Goal: Task Accomplishment & Management: Manage account settings

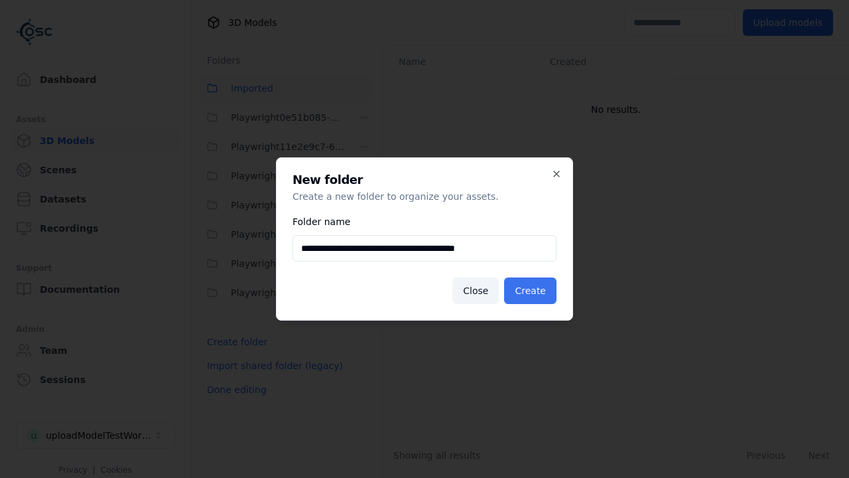
type input "**********"
click at [532, 291] on button "Create" at bounding box center [530, 290] width 52 height 27
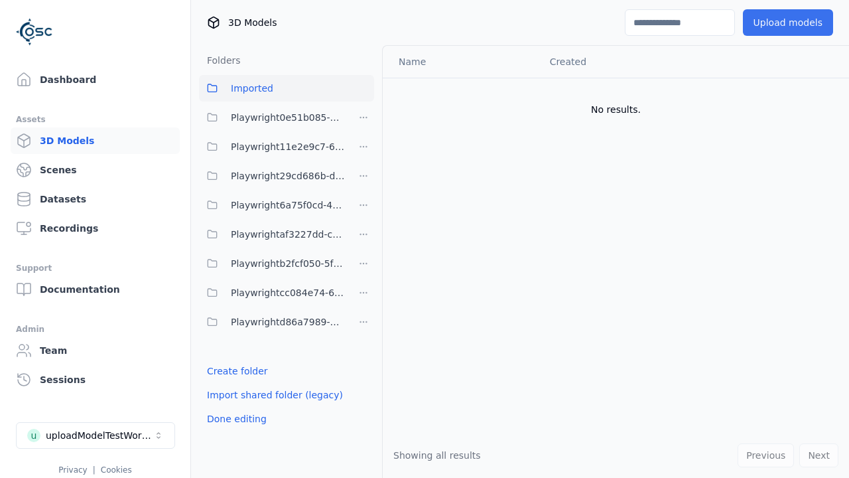
click at [272, 205] on span "Playwright6a75f0cd-47ca-4f0d-873f-aeb3b152b520" at bounding box center [288, 205] width 114 height 16
click at [790, 23] on button "Upload models" at bounding box center [788, 22] width 90 height 27
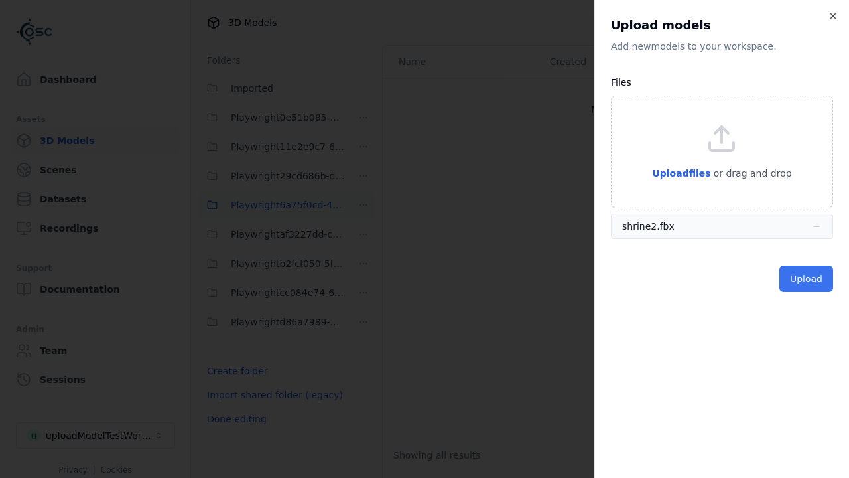
click at [808, 278] on button "Upload" at bounding box center [807, 278] width 54 height 27
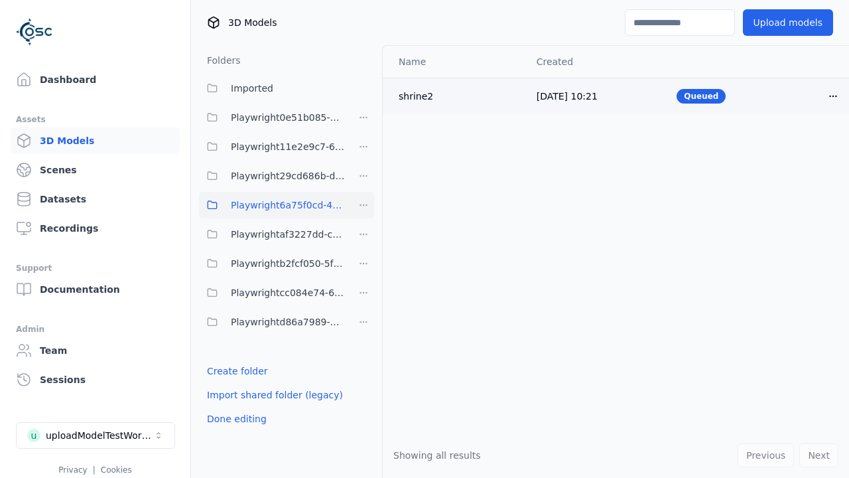
click at [822, 96] on html "Support Dashboard Assets 3D Models Scenes Datasets Recordings Support Documenta…" at bounding box center [424, 239] width 849 height 478
click at [793, 146] on div "Delete" at bounding box center [793, 146] width 78 height 21
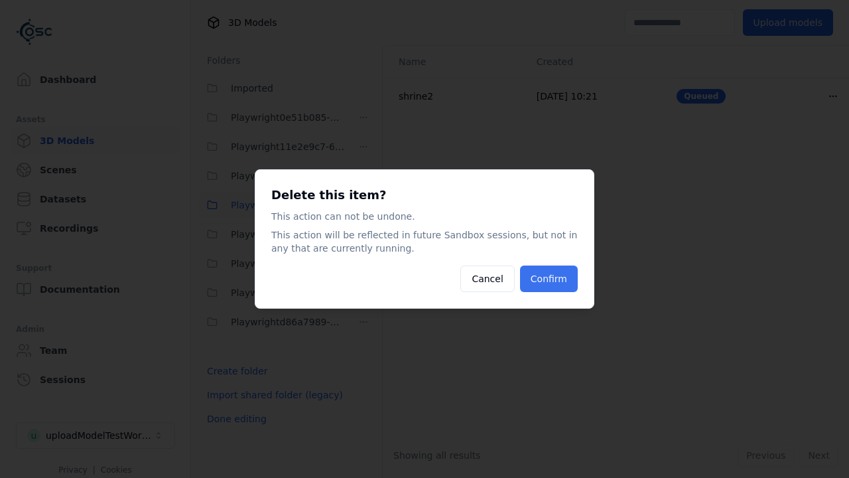
click at [550, 279] on button "Confirm" at bounding box center [549, 278] width 58 height 27
click at [364, 205] on html "Support Dashboard Assets 3D Models Scenes Datasets Recordings Support Documenta…" at bounding box center [424, 239] width 849 height 478
